Goal: Check status: Check status

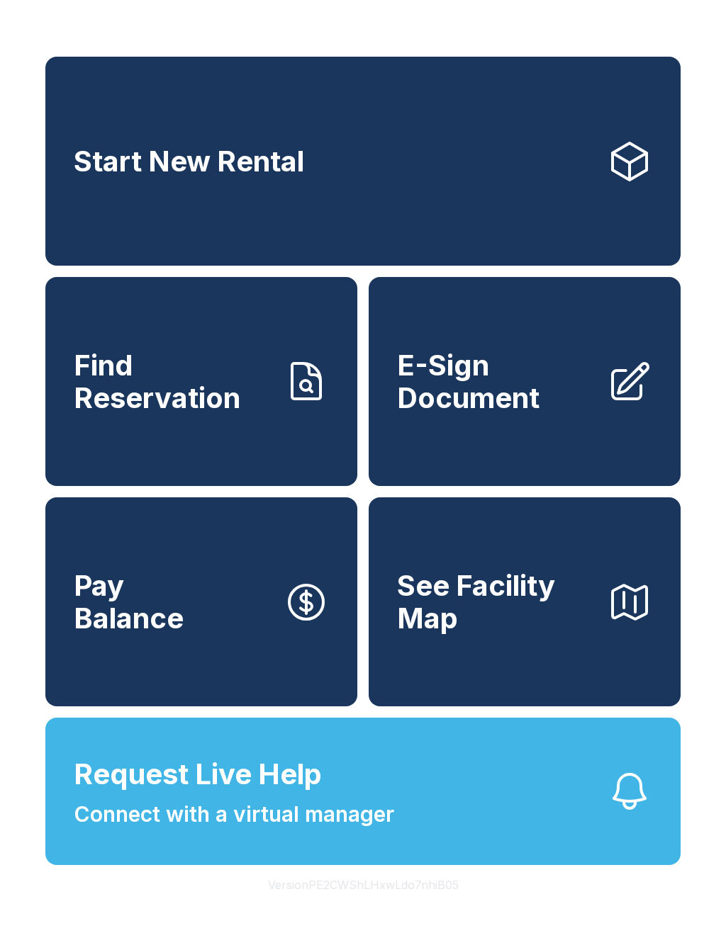
click at [319, 442] on link "Find Reservation" at bounding box center [201, 381] width 312 height 209
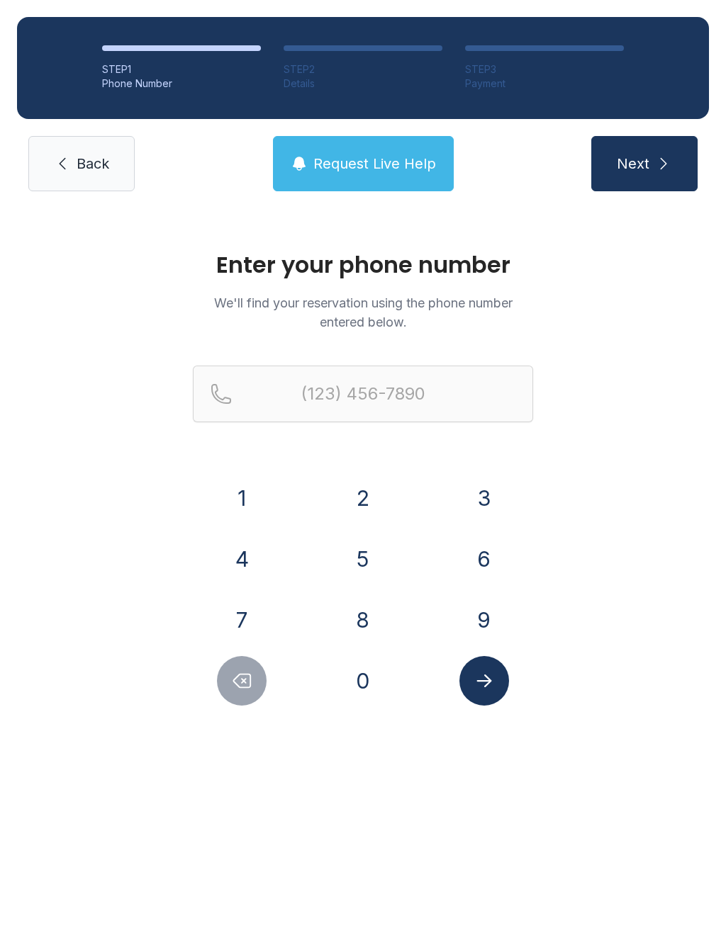
click at [473, 507] on button "3" at bounding box center [484, 498] width 50 height 50
click at [261, 565] on button "4" at bounding box center [242, 559] width 50 height 50
click at [244, 619] on button "7" at bounding box center [242, 620] width 50 height 50
click at [364, 699] on button "0" at bounding box center [363, 681] width 50 height 50
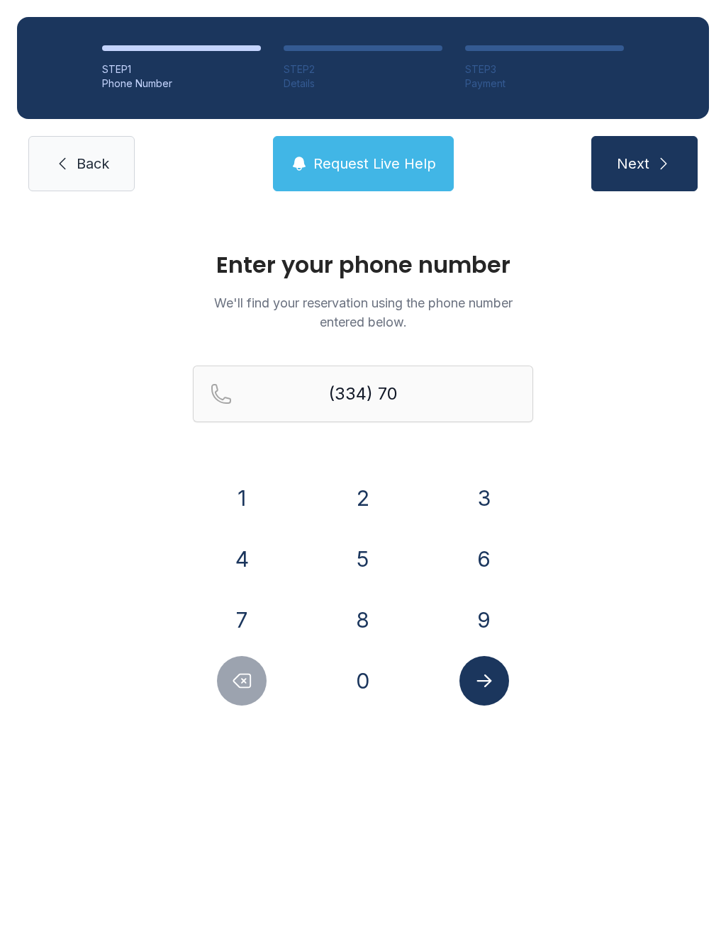
click at [244, 501] on button "1" at bounding box center [242, 498] width 50 height 50
click at [361, 685] on button "0" at bounding box center [363, 681] width 50 height 50
click at [253, 495] on button "1" at bounding box center [242, 498] width 50 height 50
click at [354, 635] on button "8" at bounding box center [363, 620] width 50 height 50
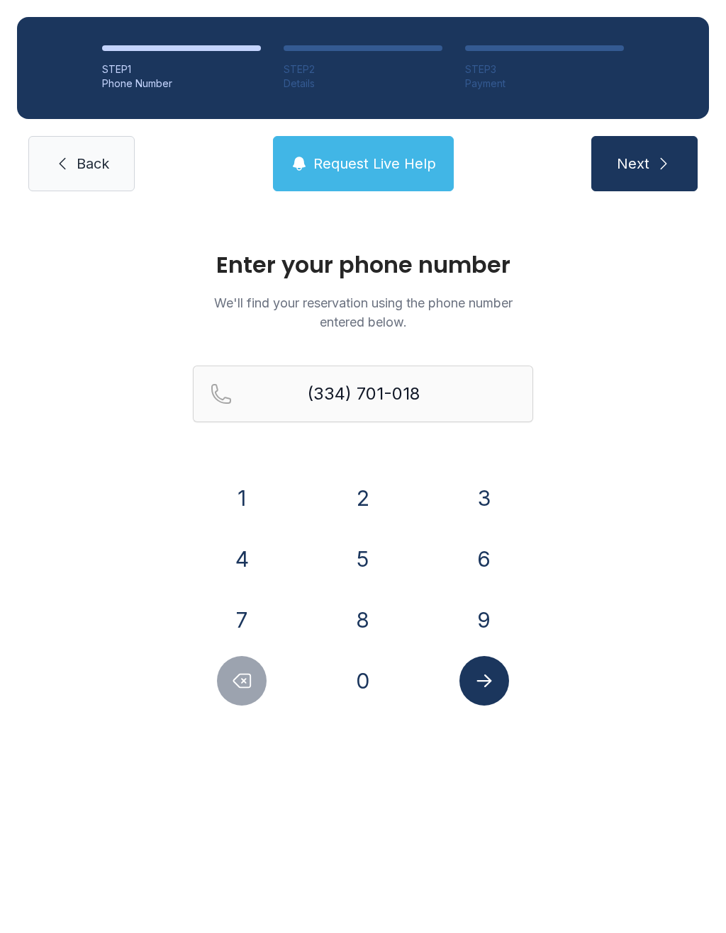
type input "[PHONE_NUMBER]"
click at [639, 177] on button "Next" at bounding box center [644, 163] width 106 height 55
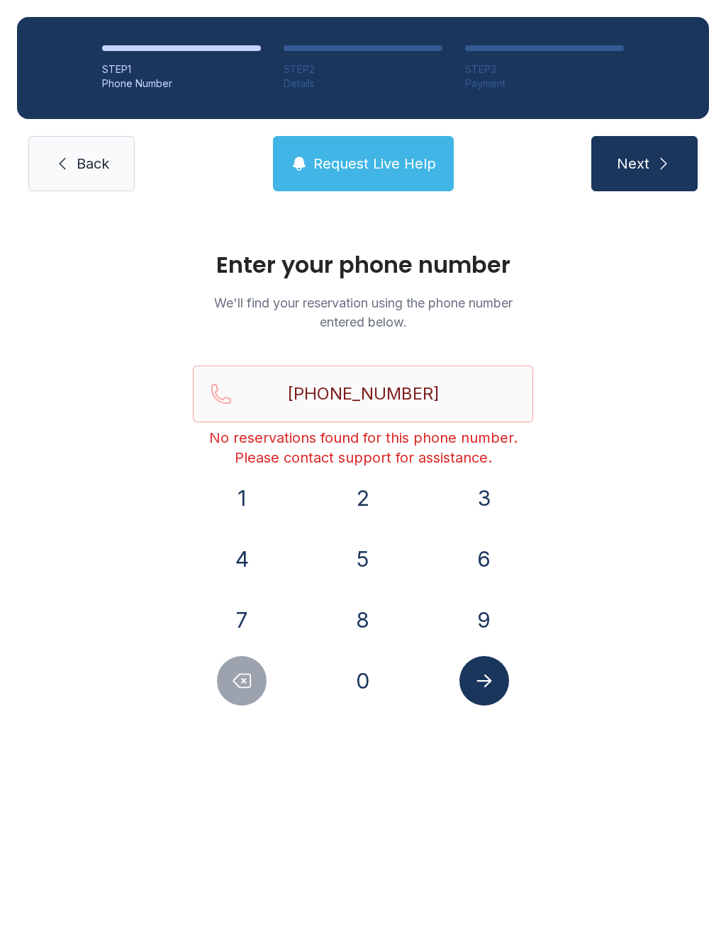
click at [100, 167] on span "Back" at bounding box center [93, 164] width 33 height 20
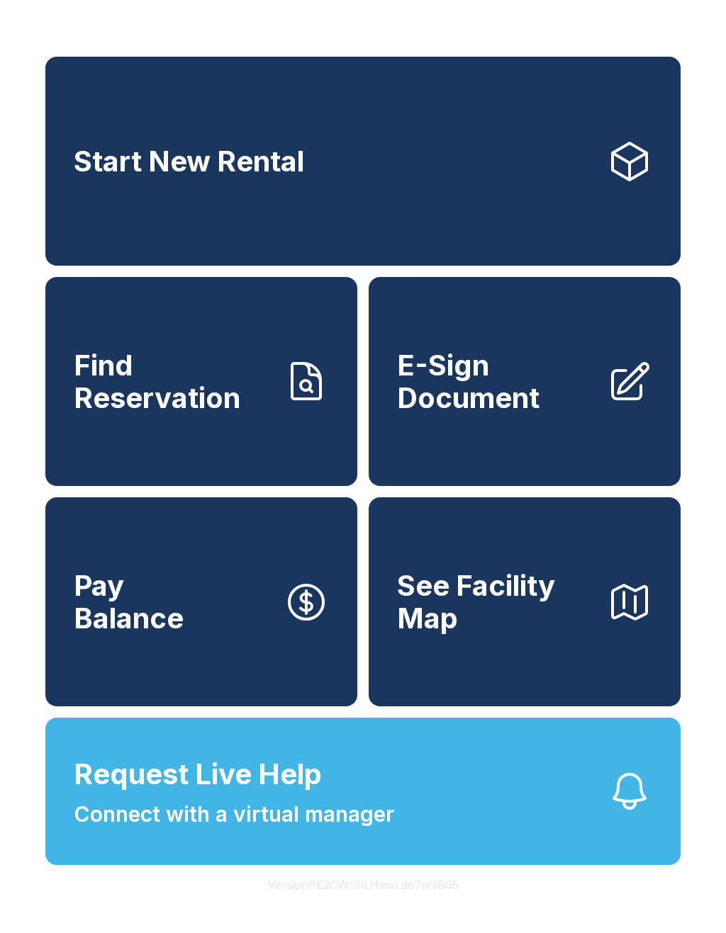
click at [279, 796] on span "Request Live Help" at bounding box center [198, 774] width 248 height 43
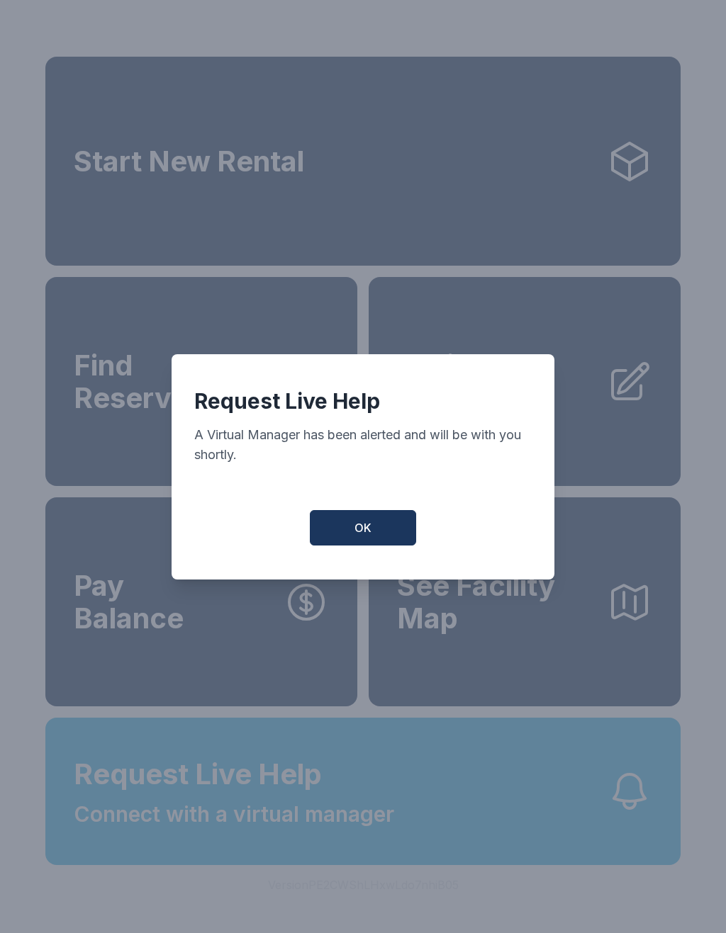
click at [387, 541] on button "OK" at bounding box center [363, 527] width 106 height 35
